Goal: Navigation & Orientation: Understand site structure

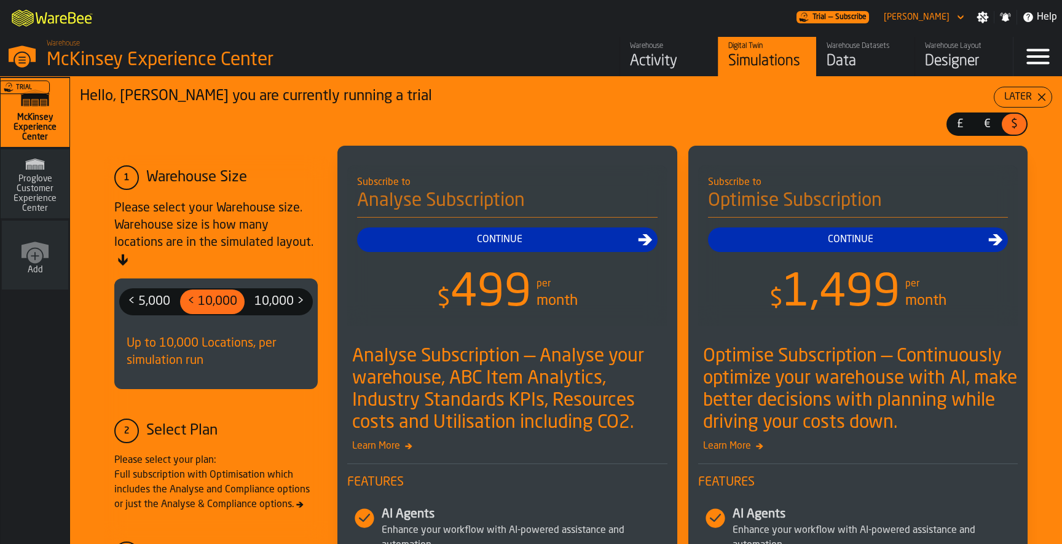
click at [989, 15] on icon "button-toggle-Settings" at bounding box center [983, 17] width 12 height 12
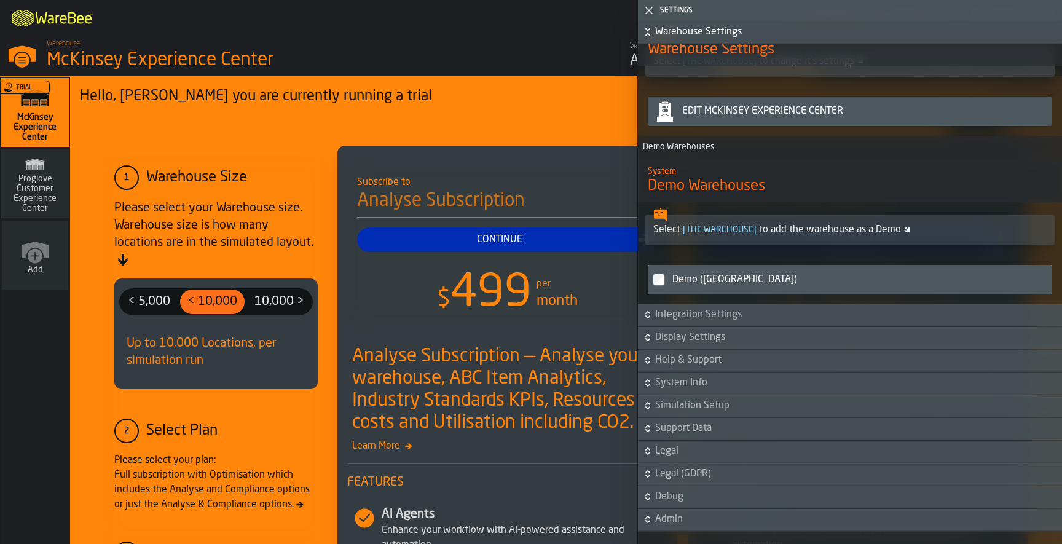
scroll to position [942, 0]
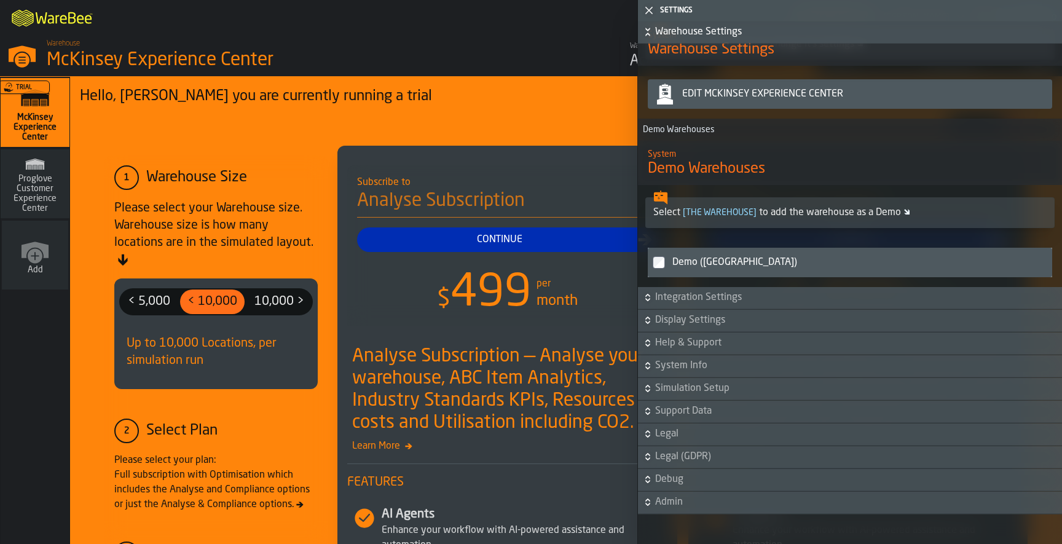
click at [673, 502] on span "Admin" at bounding box center [857, 502] width 405 height 15
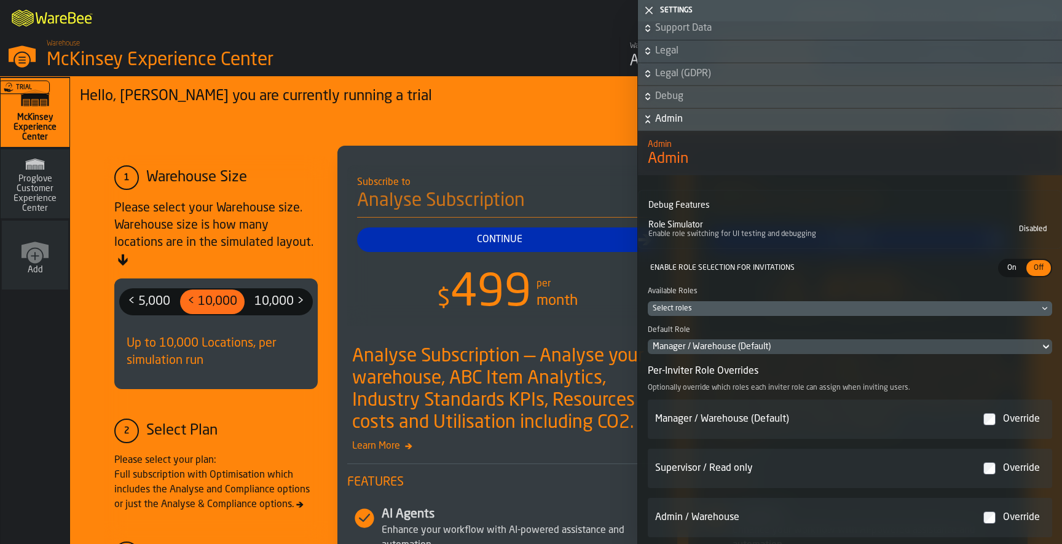
scroll to position [1295, 0]
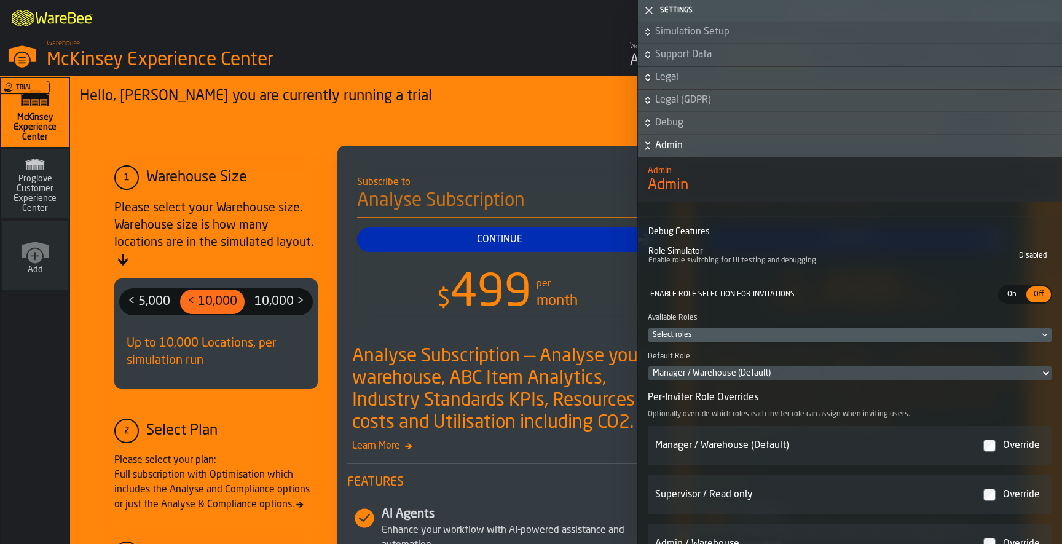
click at [684, 126] on span "Debug" at bounding box center [857, 123] width 405 height 15
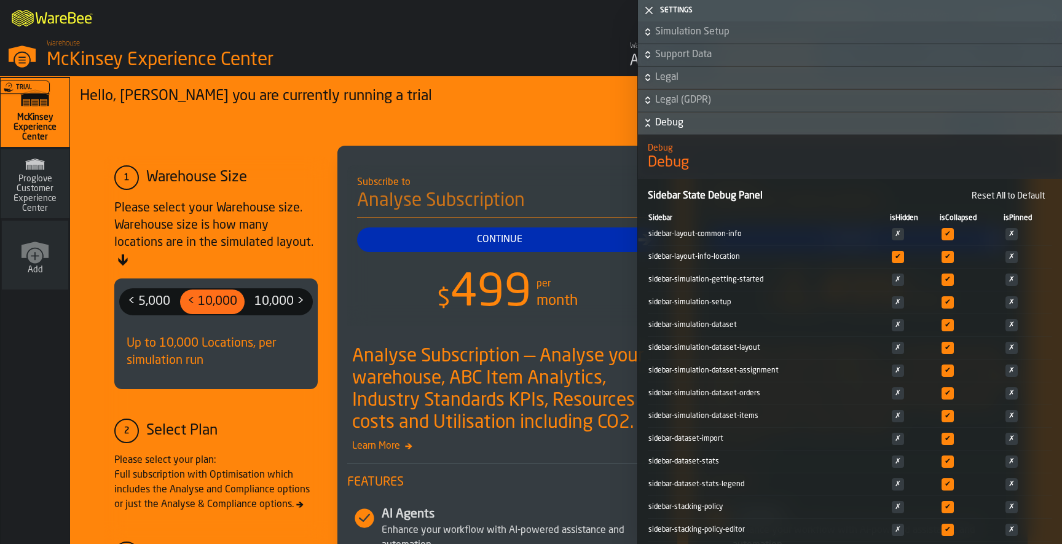
click at [686, 104] on span "Legal (GDPR)" at bounding box center [857, 100] width 405 height 15
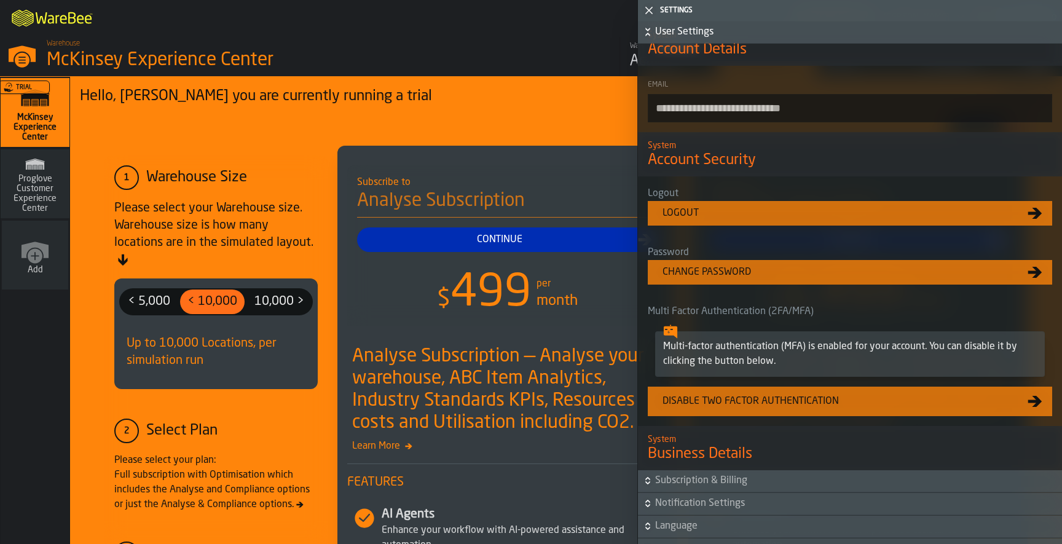
scroll to position [0, 0]
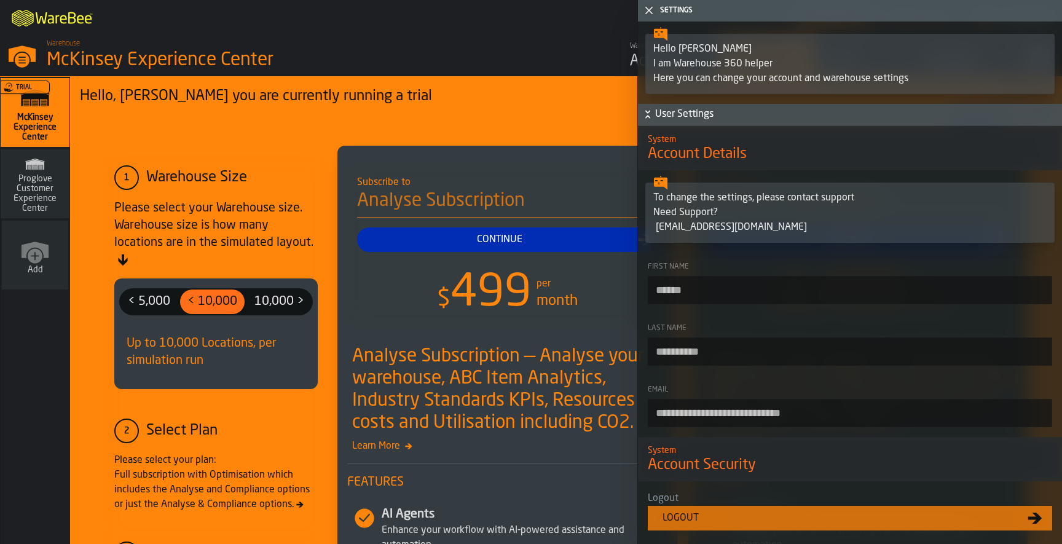
click at [651, 6] on icon "button-toggle-Close me" at bounding box center [649, 10] width 15 height 15
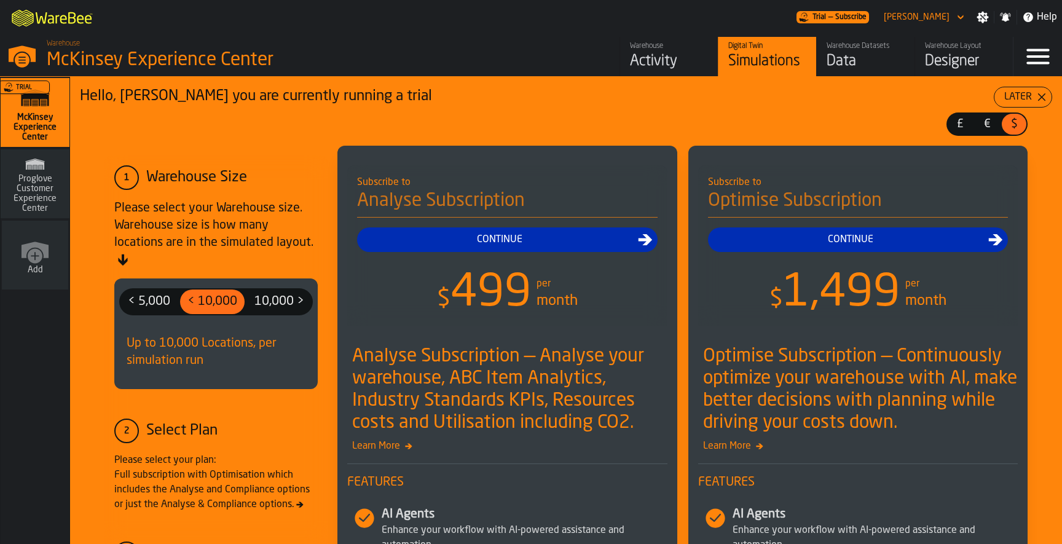
click at [984, 18] on icon "button-toggle-Settings" at bounding box center [984, 18] width 12 height 12
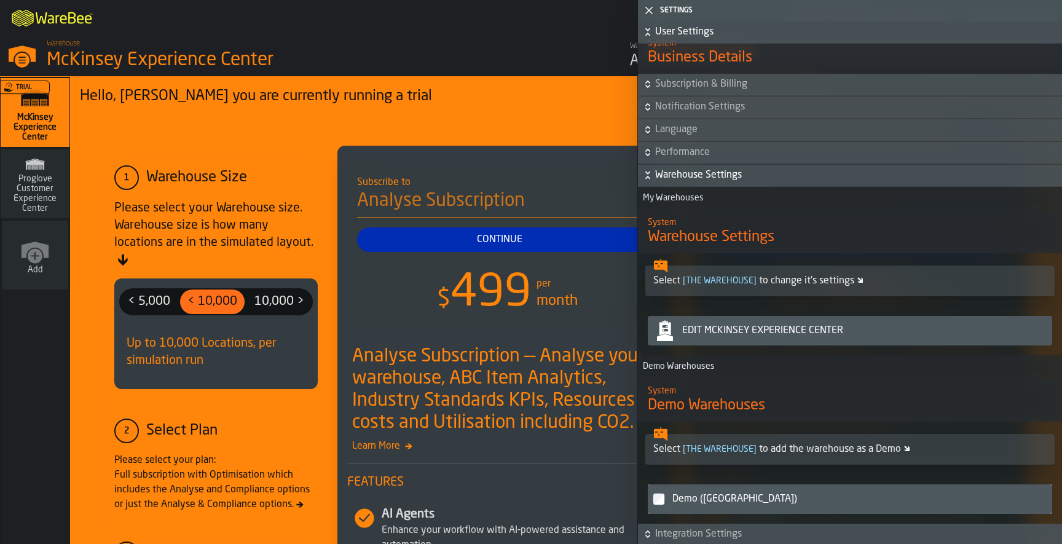
scroll to position [718, 0]
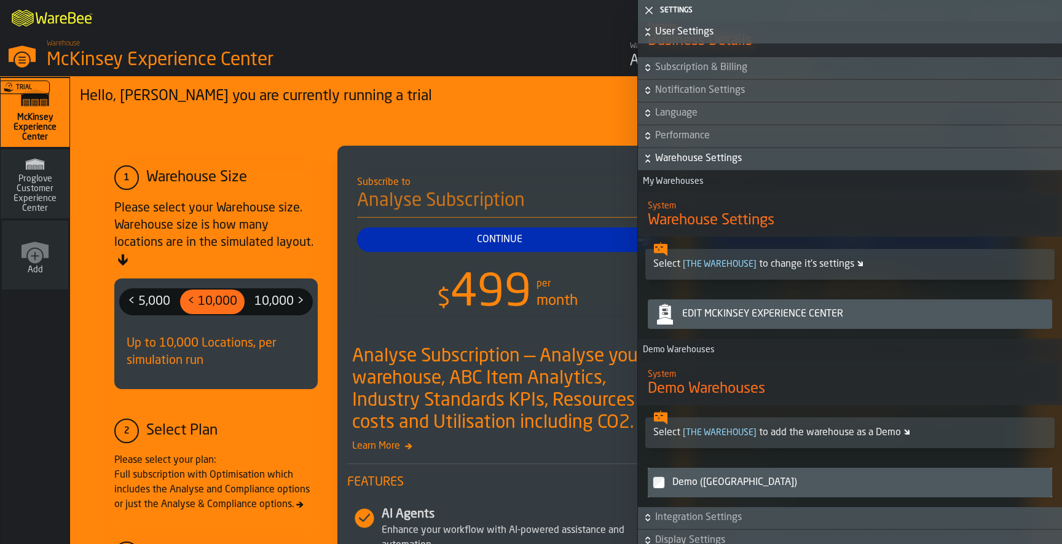
click at [650, 162] on icon "button-" at bounding box center [648, 158] width 12 height 12
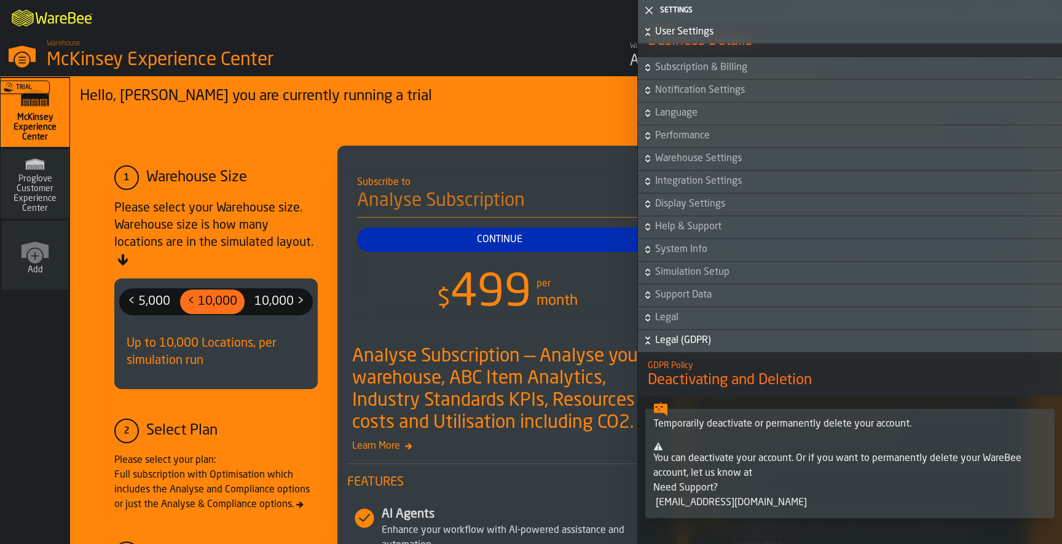
click at [647, 341] on icon "button-" at bounding box center [648, 340] width 12 height 12
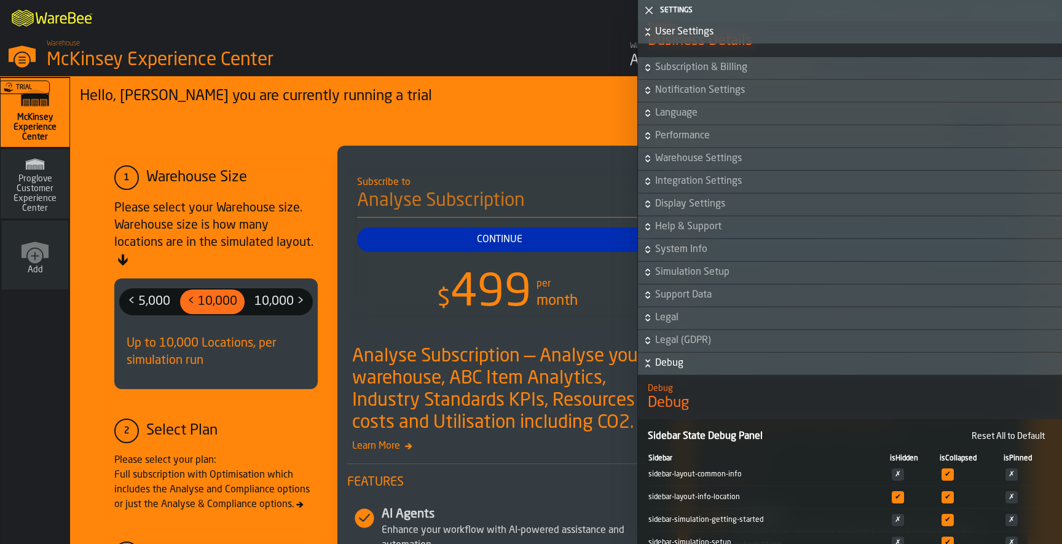
click at [651, 365] on icon "button-" at bounding box center [648, 363] width 12 height 12
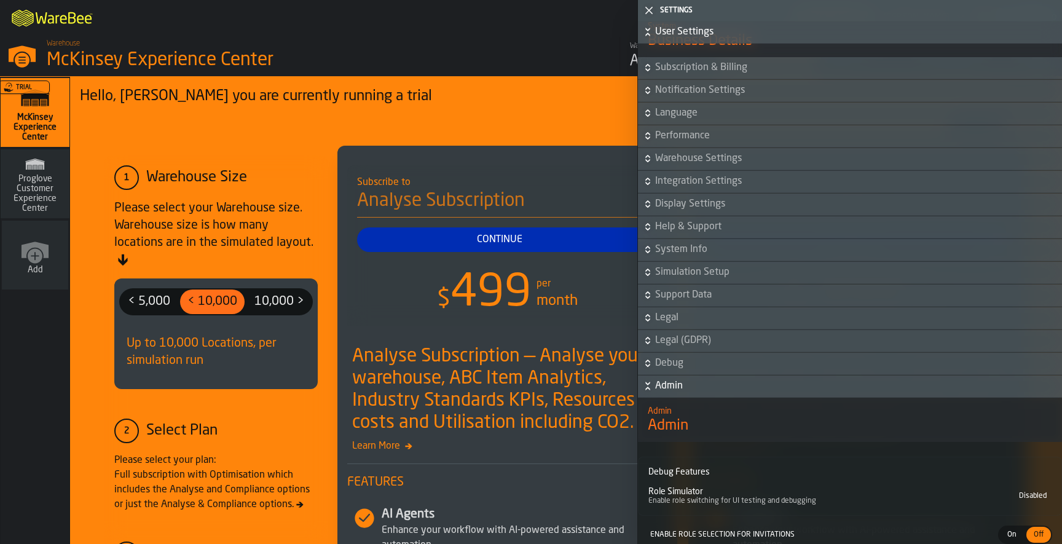
click at [652, 384] on h6 "Admin" at bounding box center [850, 386] width 419 height 15
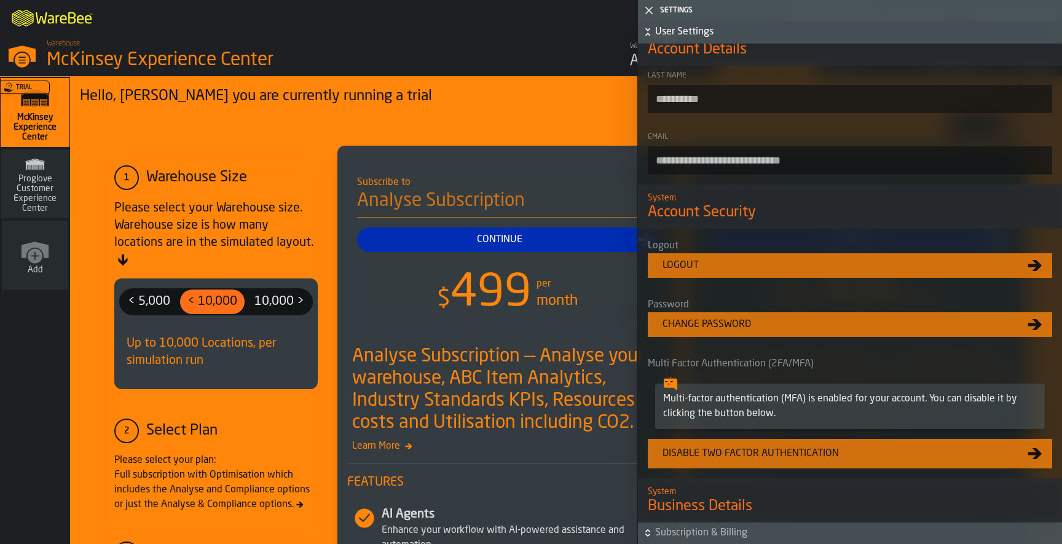
scroll to position [0, 0]
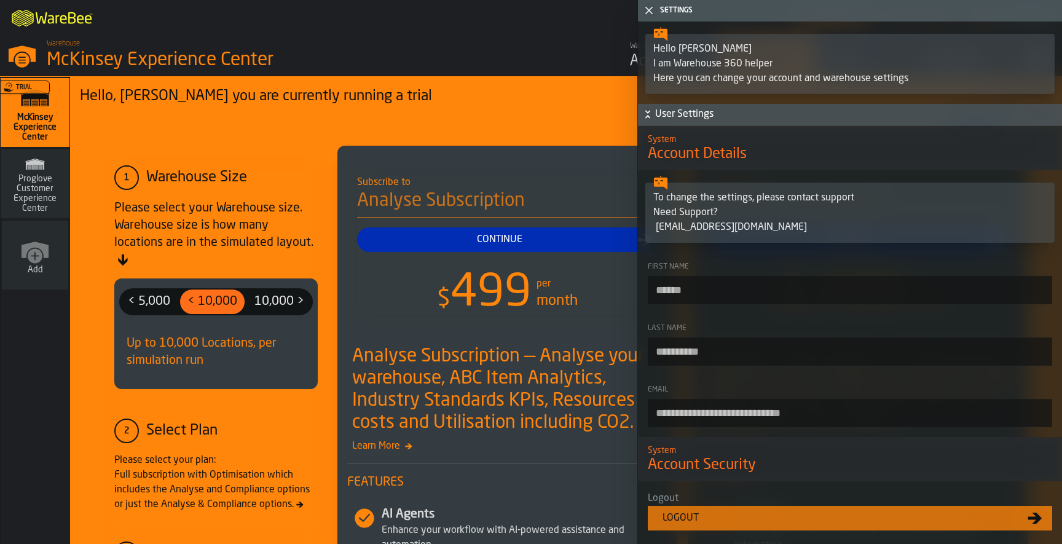
click at [650, 116] on icon "button-" at bounding box center [648, 114] width 12 height 12
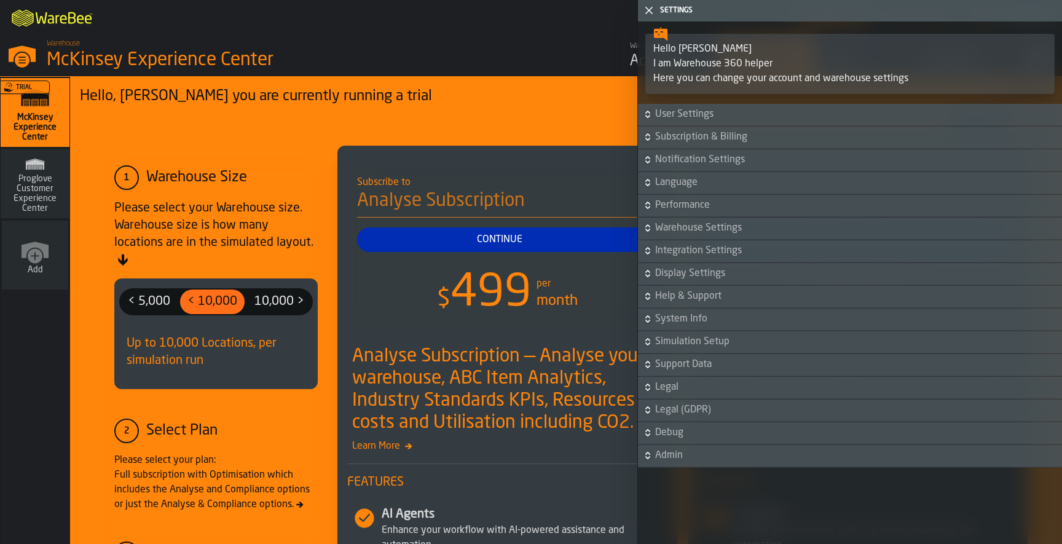
click at [651, 12] on polygon "button-toggle-Close me" at bounding box center [650, 11] width 8 height 8
